Goal: Task Accomplishment & Management: Use online tool/utility

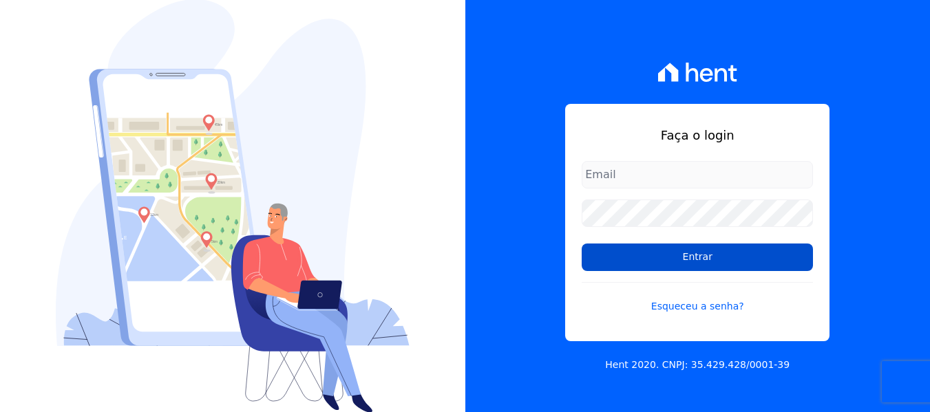
type input "[EMAIL_ADDRESS][DOMAIN_NAME]"
click at [602, 258] on input "Entrar" at bounding box center [696, 258] width 231 height 28
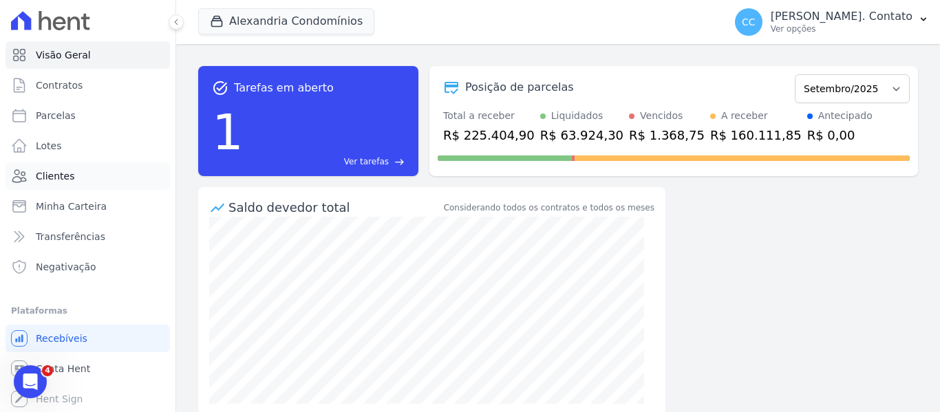
click at [97, 179] on link "Clientes" at bounding box center [88, 176] width 164 height 28
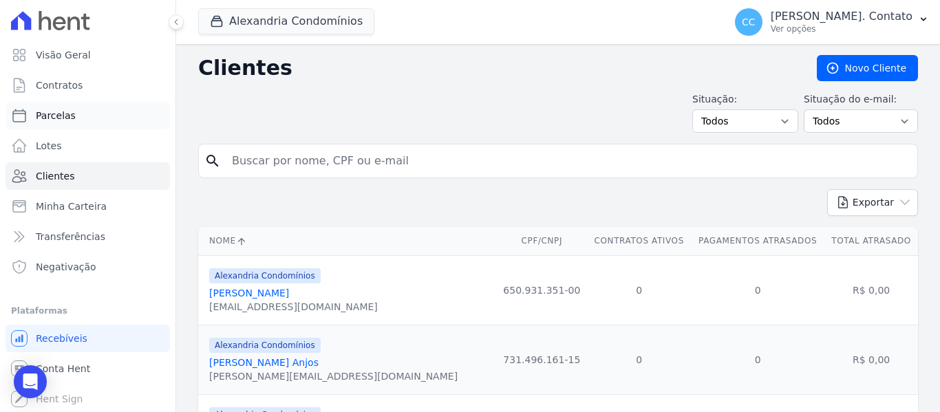
click at [67, 120] on span "Parcelas" at bounding box center [56, 116] width 40 height 14
select select
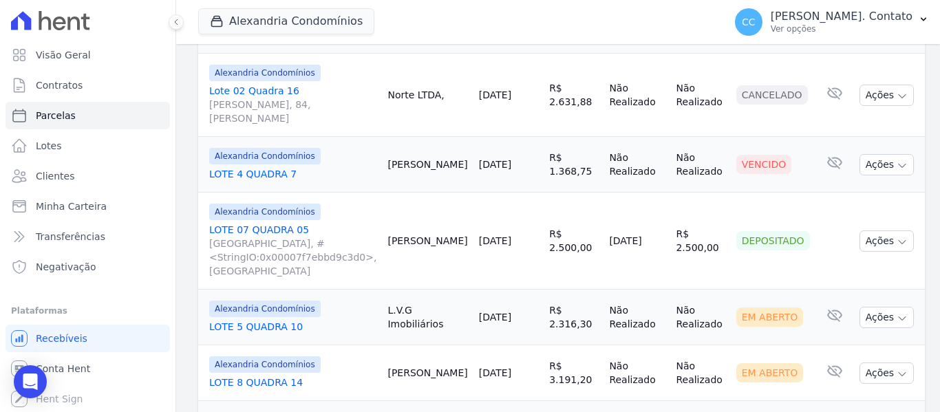
scroll to position [826, 0]
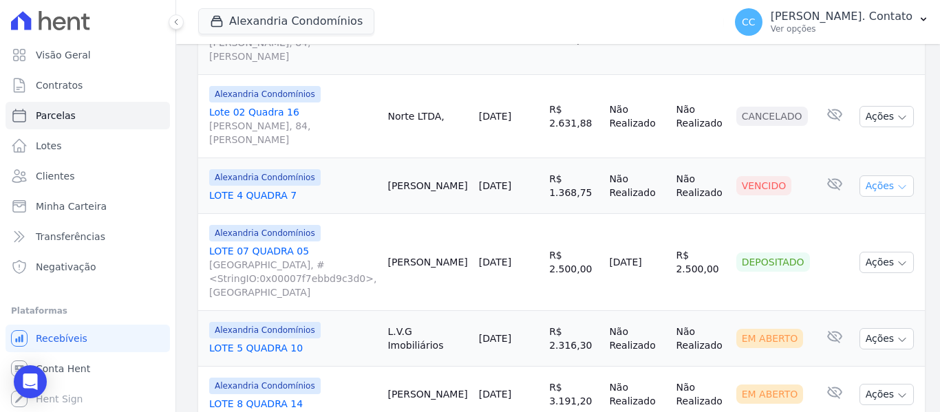
click at [886, 175] on button "Ações" at bounding box center [886, 185] width 55 height 21
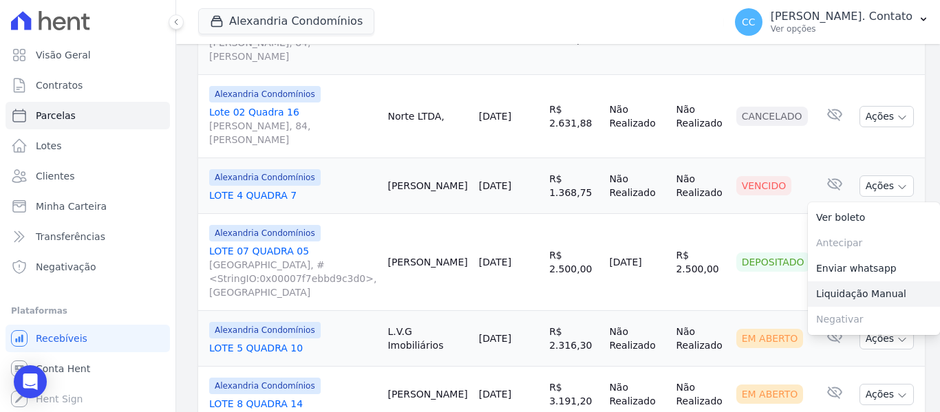
click at [857, 281] on link "Liquidação Manual" at bounding box center [874, 293] width 132 height 25
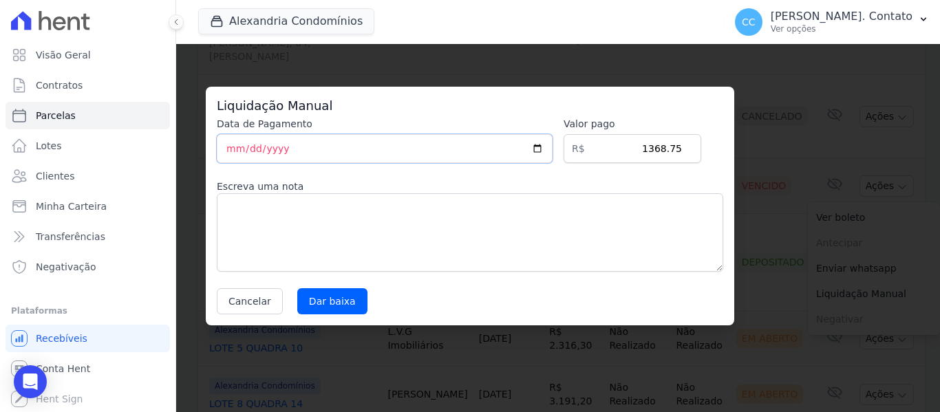
click at [548, 148] on input "2025-09-11" at bounding box center [385, 148] width 336 height 29
type input "2025-09-10"
click at [350, 228] on textarea at bounding box center [470, 232] width 506 height 78
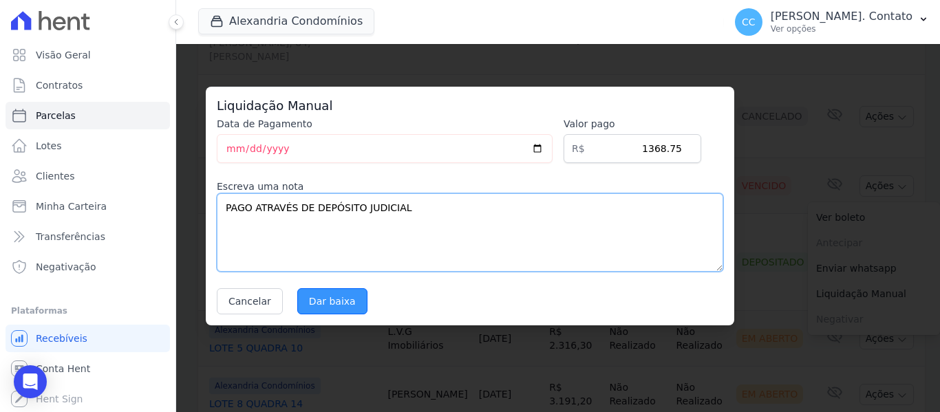
type textarea "PAGO ATRAVÉS DE DEPÓSITO JUDICIAL"
click at [332, 299] on input "Dar baixa" at bounding box center [332, 301] width 70 height 26
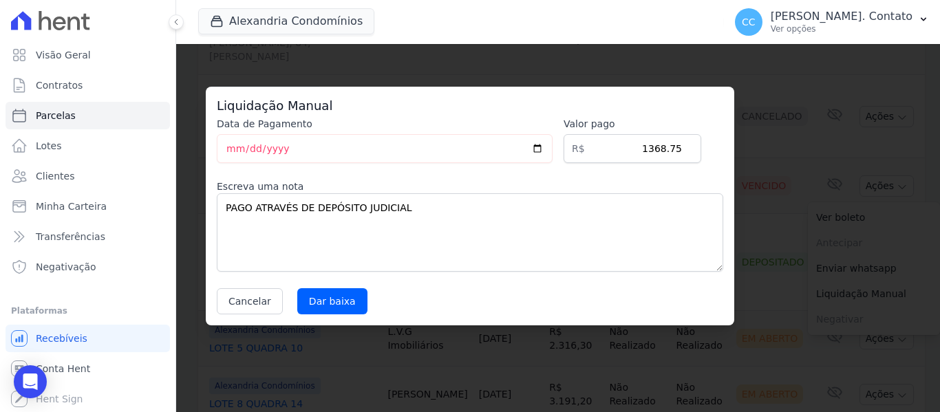
select select
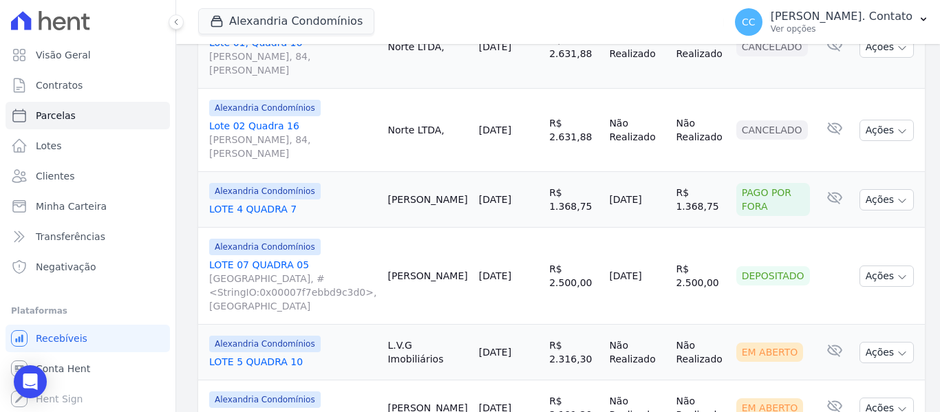
scroll to position [826, 0]
